Goal: Task Accomplishment & Management: Complete application form

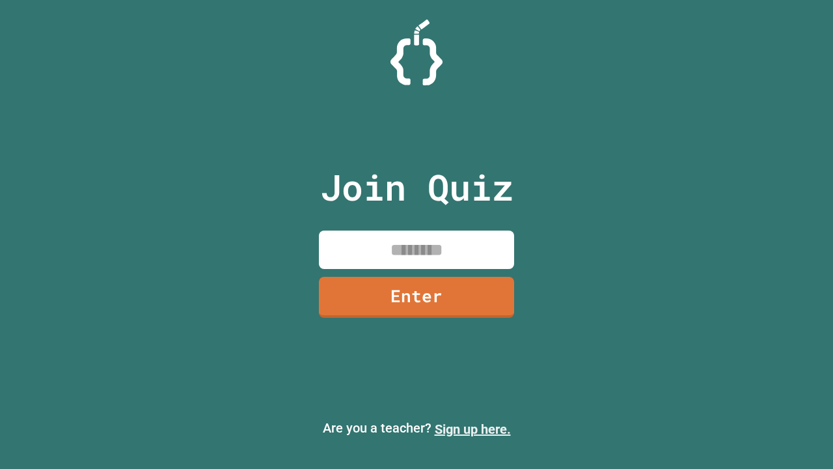
click at [473, 429] on link "Sign up here." at bounding box center [473, 429] width 76 height 16
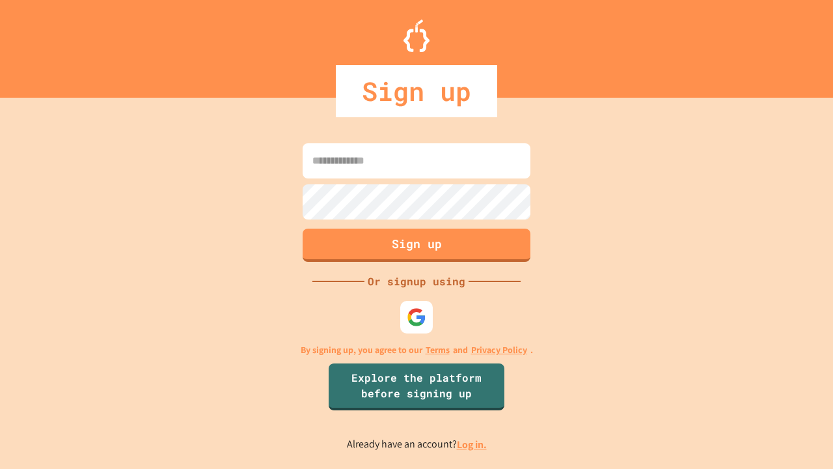
click at [473, 444] on link "Log in." at bounding box center [472, 444] width 30 height 14
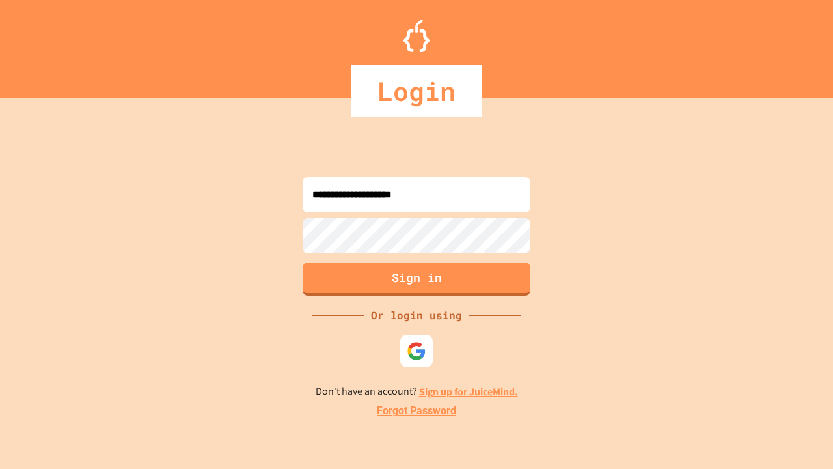
type input "**********"
